Goal: Task Accomplishment & Management: Complete application form

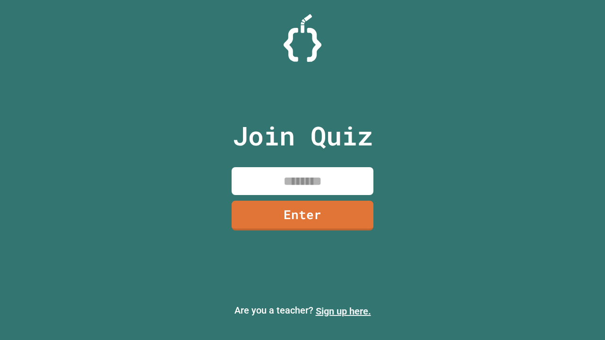
click at [343, 311] on link "Sign up here." at bounding box center [343, 311] width 55 height 11
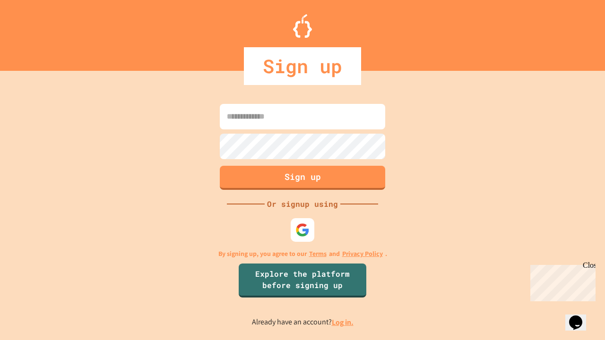
click at [343, 322] on link "Log in." at bounding box center [343, 322] width 22 height 10
